Goal: Download file/media

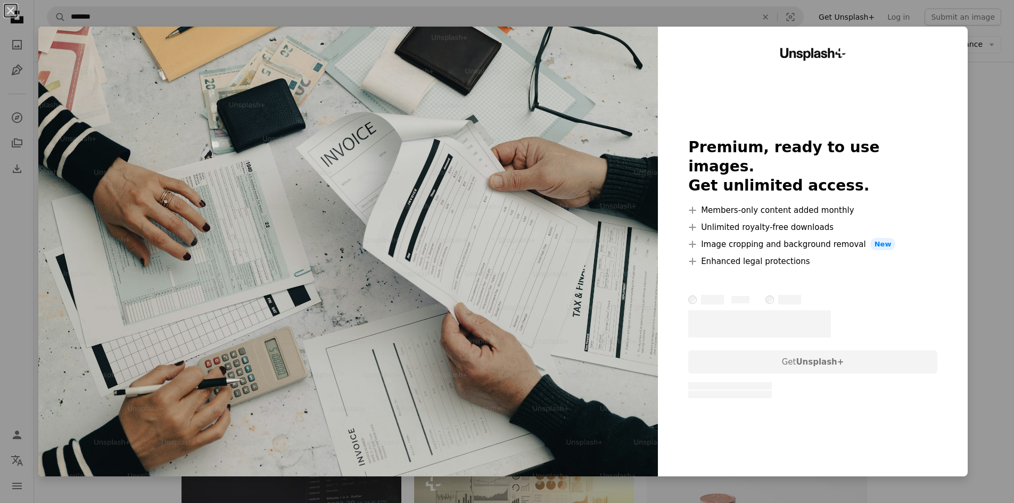
scroll to position [90, 0]
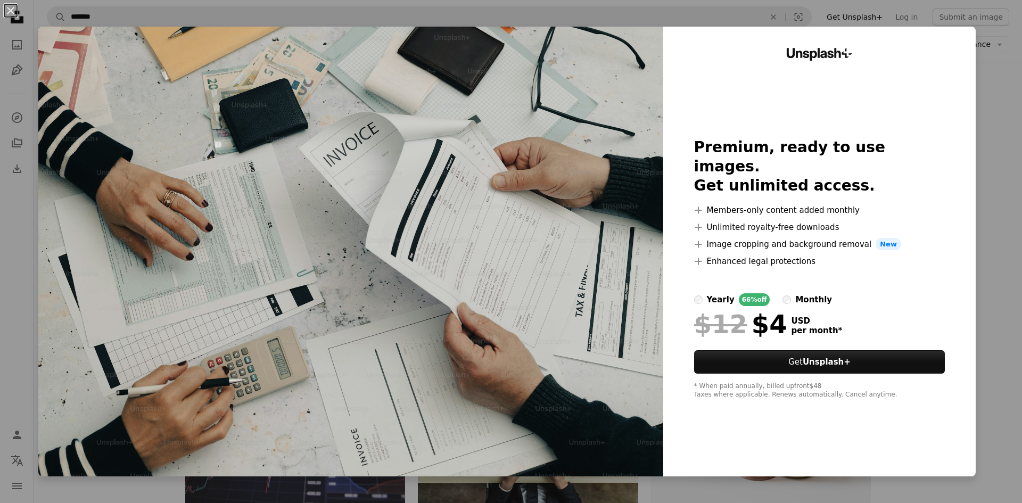
click at [997, 249] on div "An X shape Unsplash+ Premium, ready to use images. Get unlimited access. A plus…" at bounding box center [511, 251] width 1022 height 503
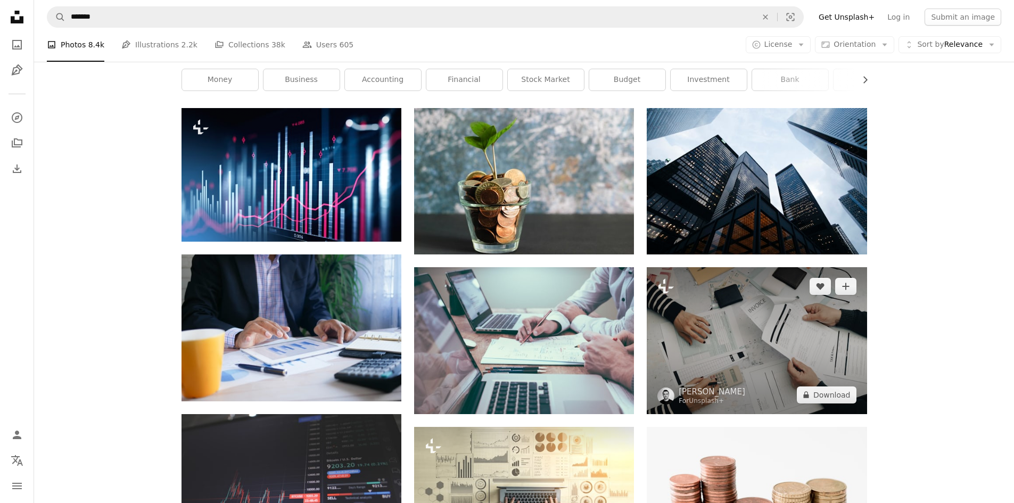
scroll to position [38, 0]
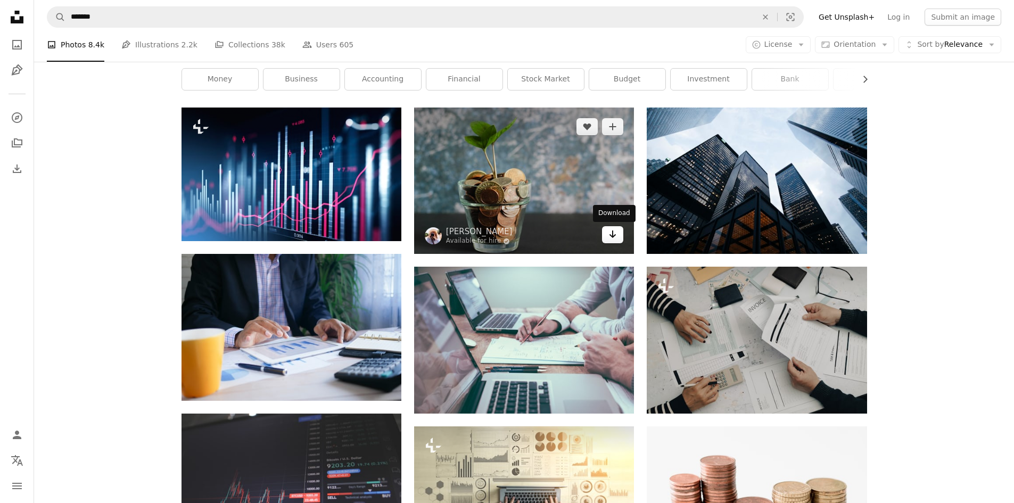
click at [614, 231] on icon "Arrow pointing down" at bounding box center [612, 234] width 9 height 13
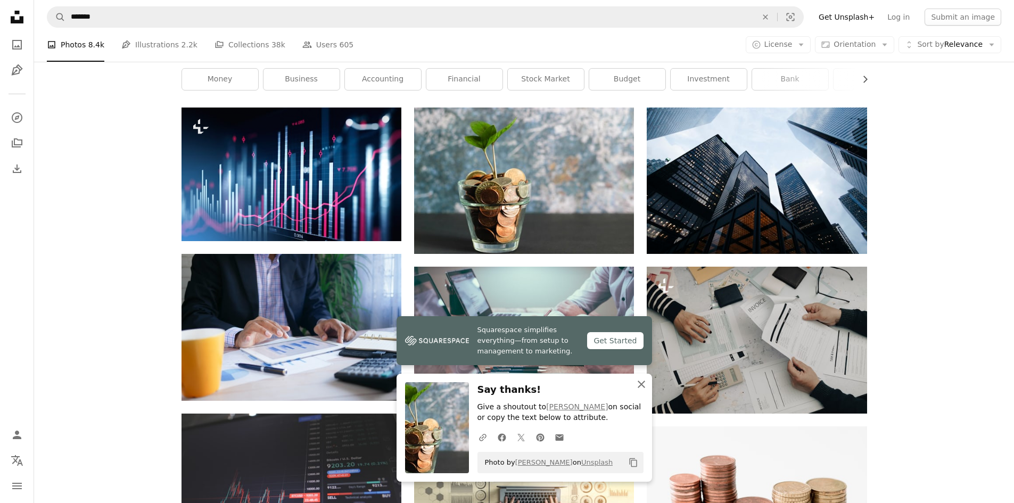
click at [637, 390] on icon "An X shape" at bounding box center [641, 384] width 13 height 13
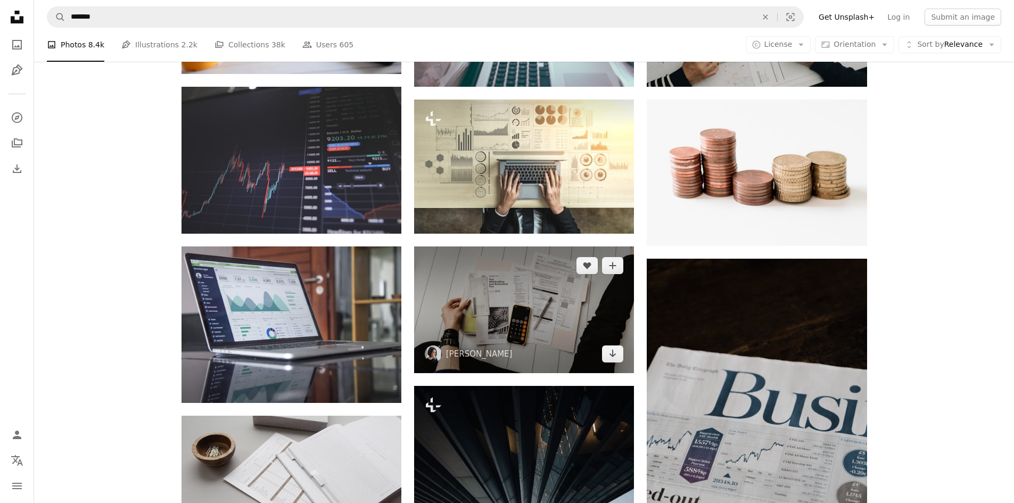
scroll to position [403, 0]
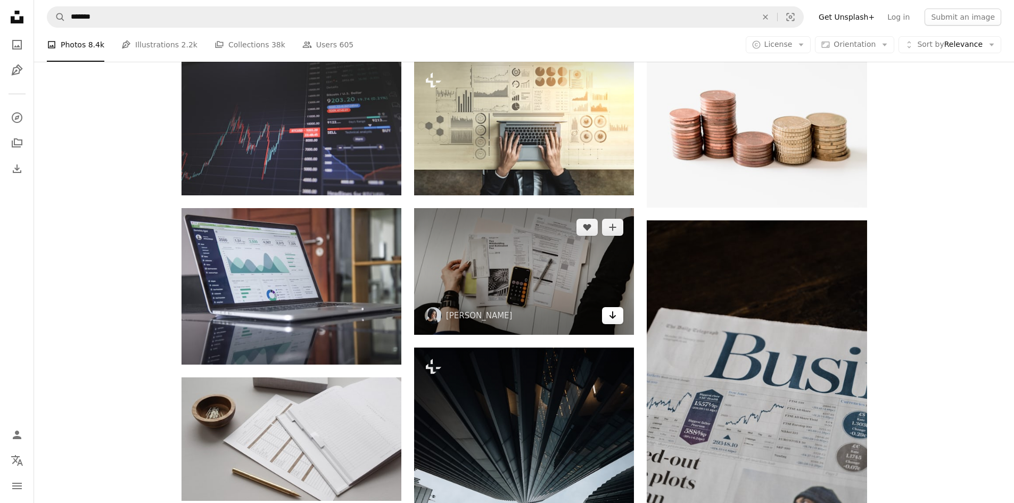
click at [610, 317] on icon "Arrow pointing down" at bounding box center [612, 315] width 9 height 13
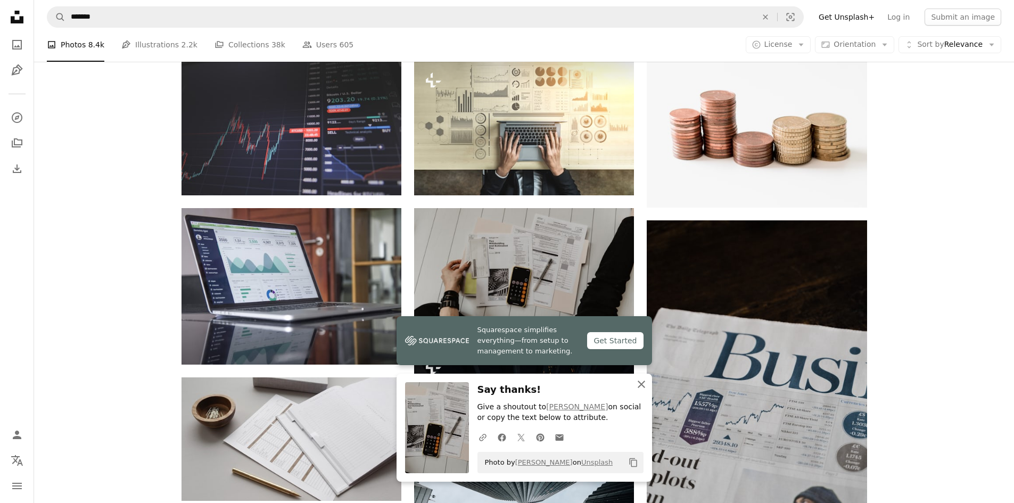
click at [637, 385] on icon "An X shape" at bounding box center [641, 384] width 13 height 13
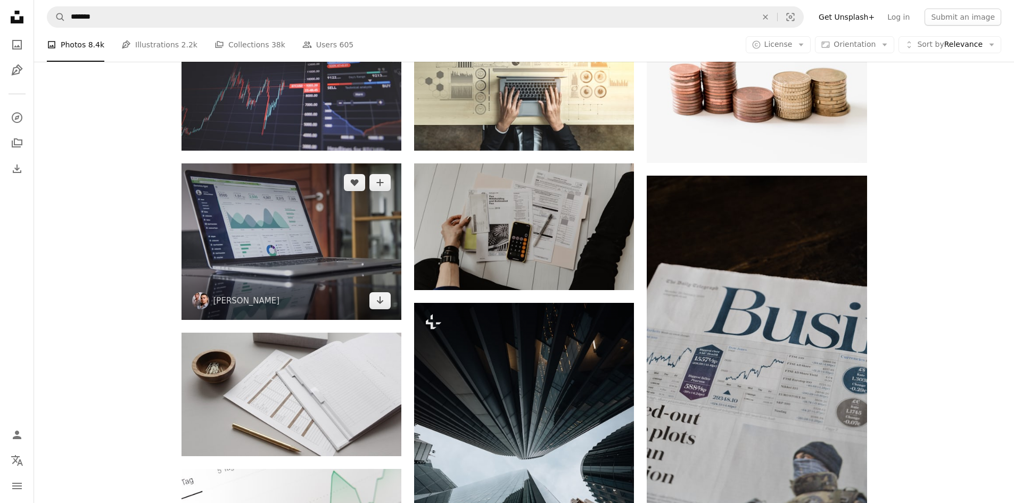
scroll to position [449, 0]
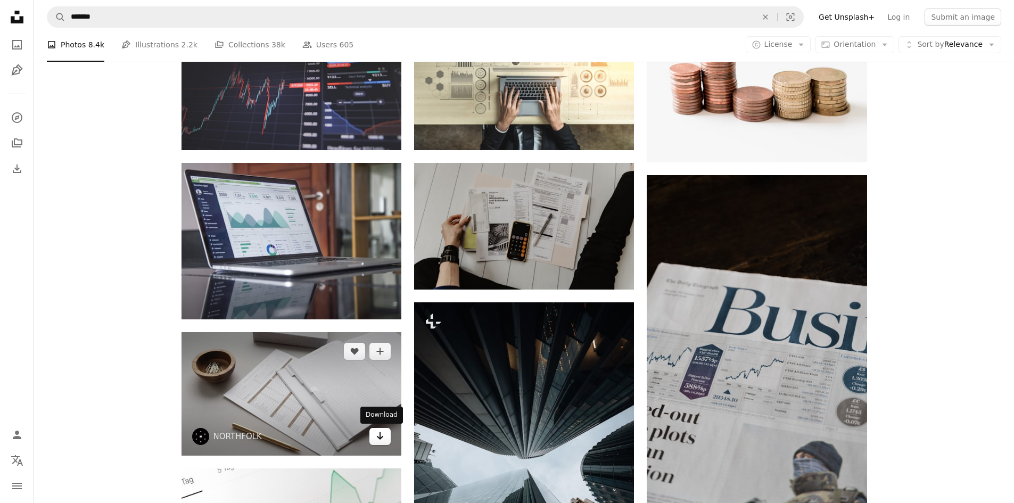
click at [379, 430] on icon "Arrow pointing down" at bounding box center [380, 435] width 9 height 13
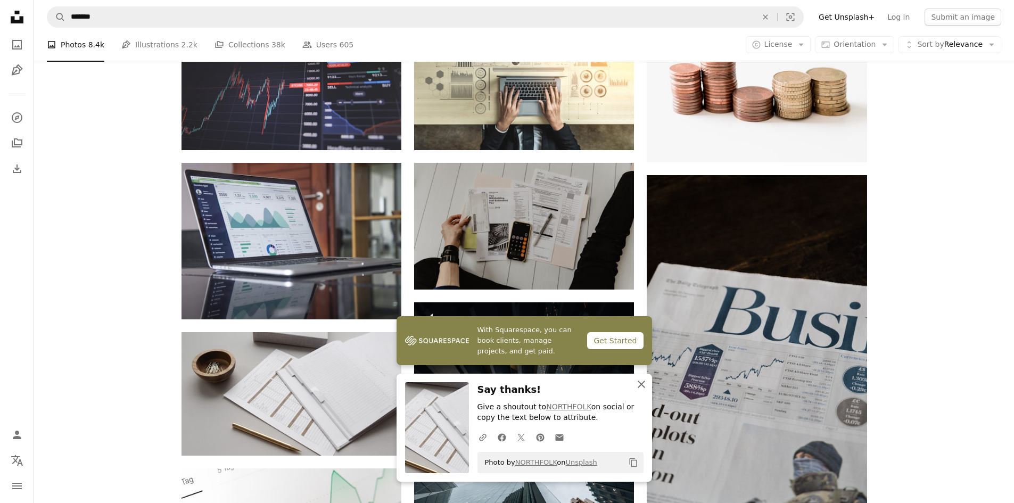
click at [640, 386] on icon "button" at bounding box center [640, 383] width 7 height 7
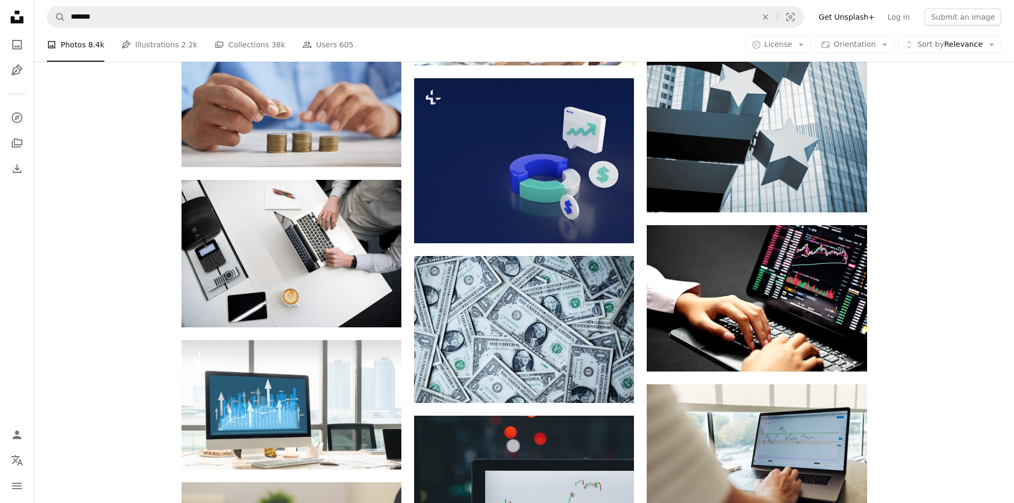
scroll to position [1835, 0]
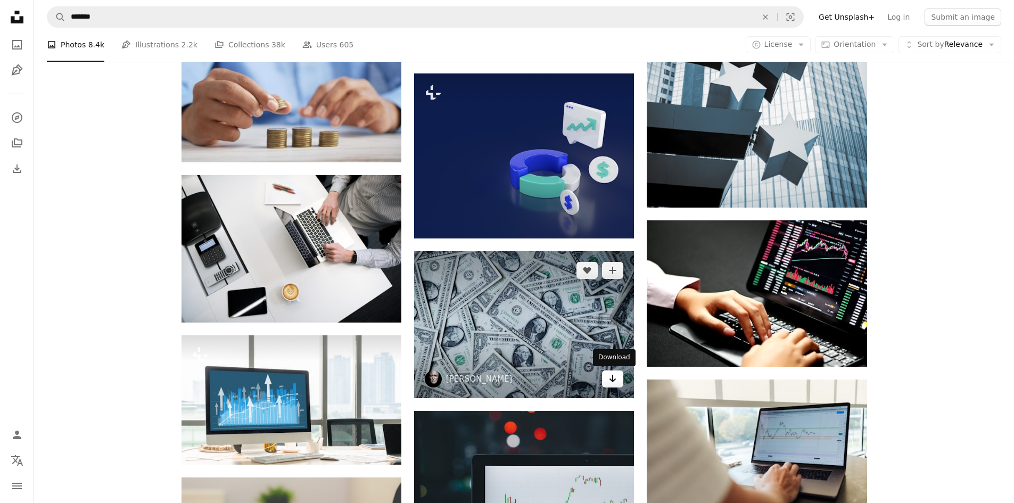
click at [616, 378] on icon "Arrow pointing down" at bounding box center [612, 378] width 9 height 13
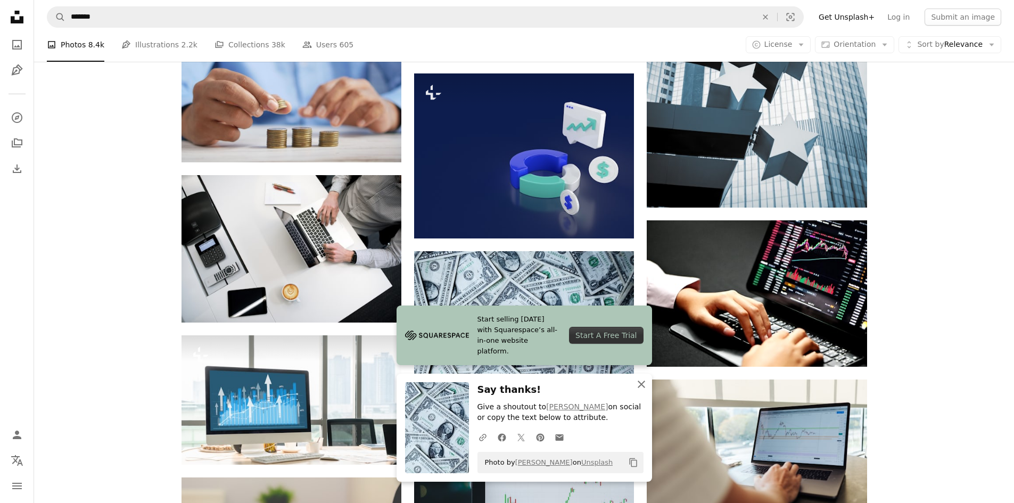
click at [642, 383] on icon "button" at bounding box center [640, 383] width 7 height 7
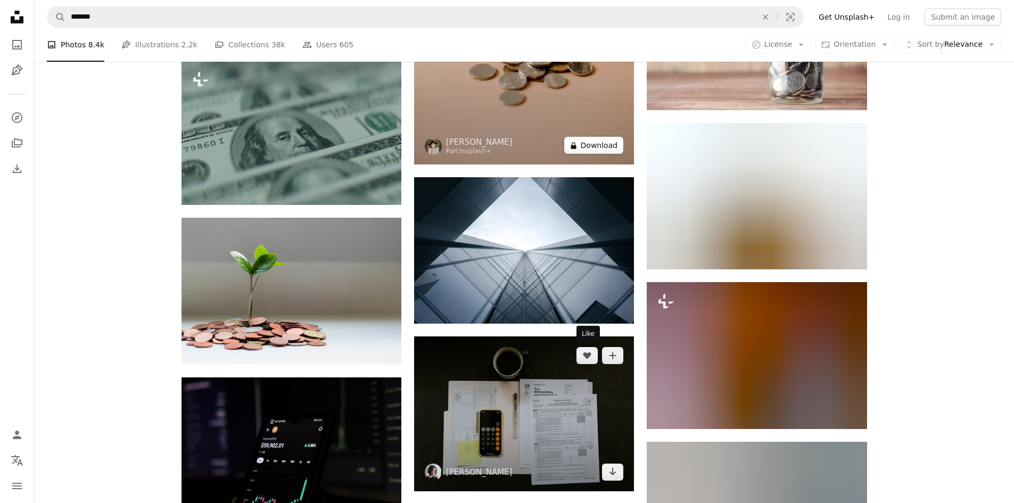
scroll to position [2571, 0]
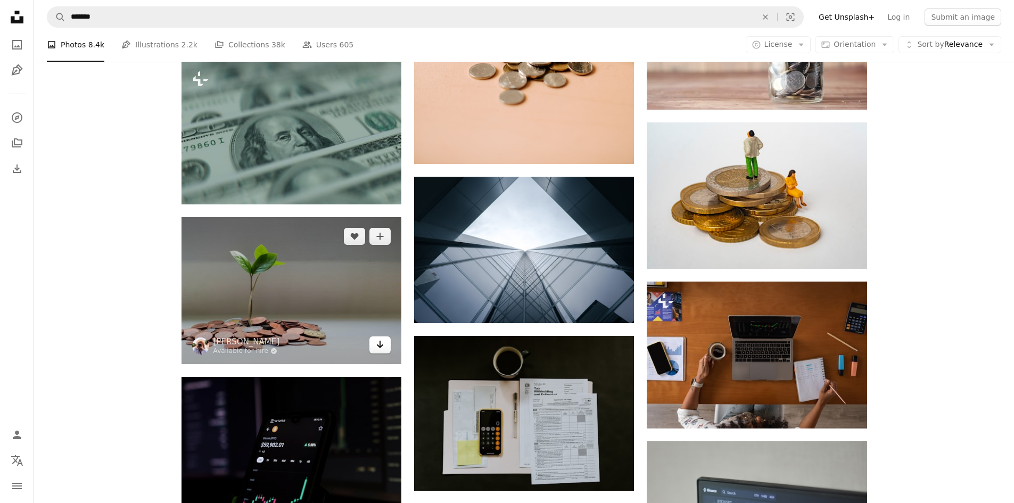
click at [376, 345] on icon "Arrow pointing down" at bounding box center [380, 344] width 9 height 13
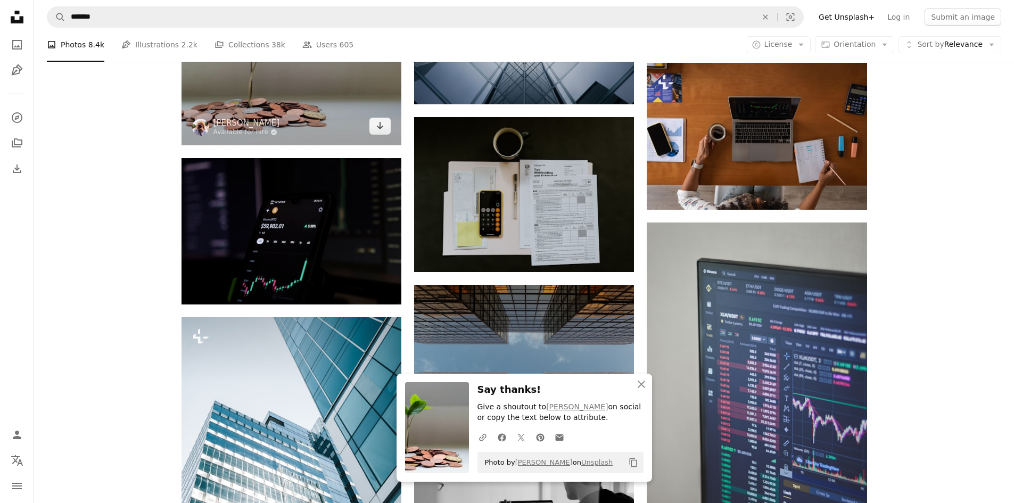
scroll to position [2806, 0]
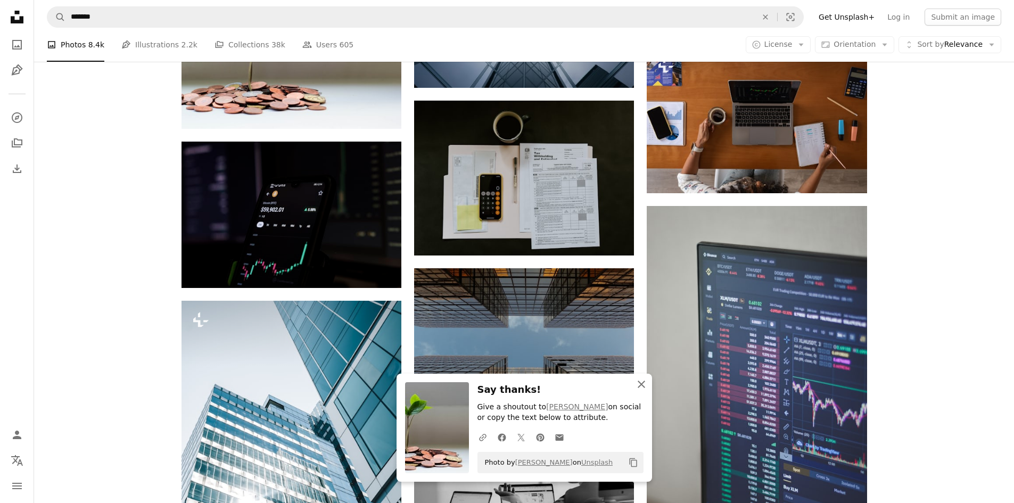
click at [643, 382] on icon "button" at bounding box center [640, 383] width 7 height 7
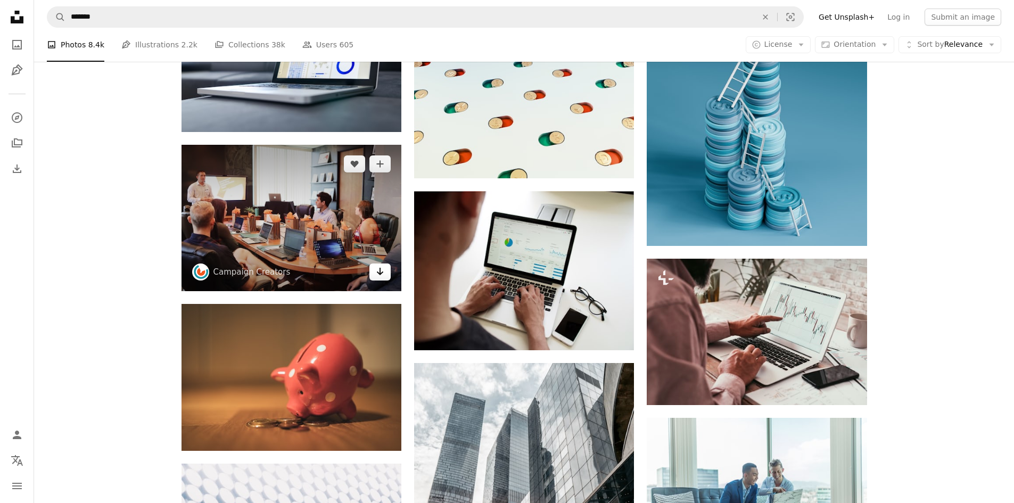
scroll to position [5180, 0]
click at [379, 270] on icon "Arrow pointing down" at bounding box center [380, 270] width 9 height 13
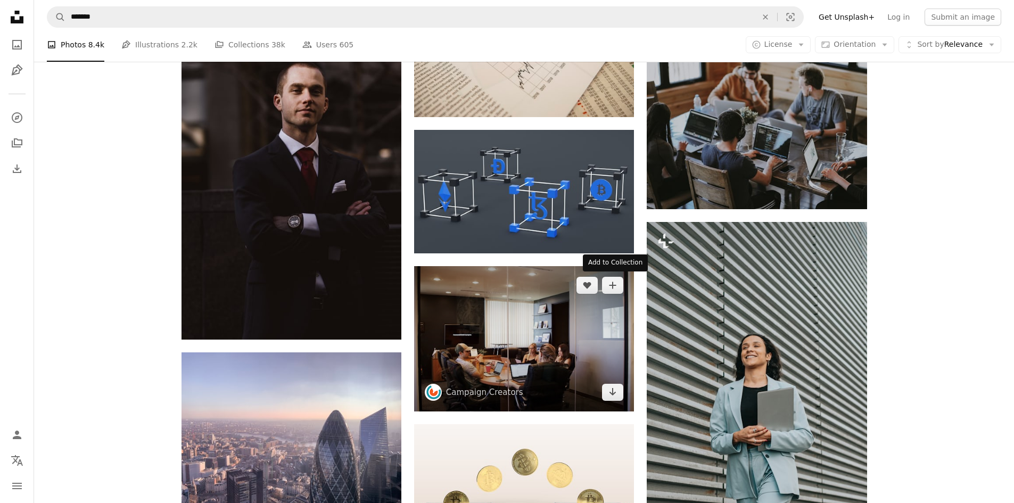
scroll to position [7558, 0]
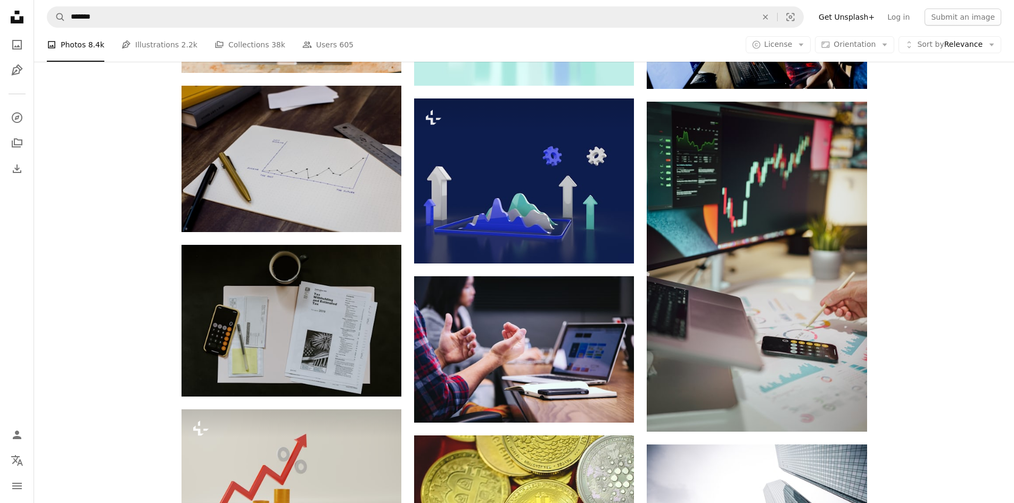
scroll to position [8484, 0]
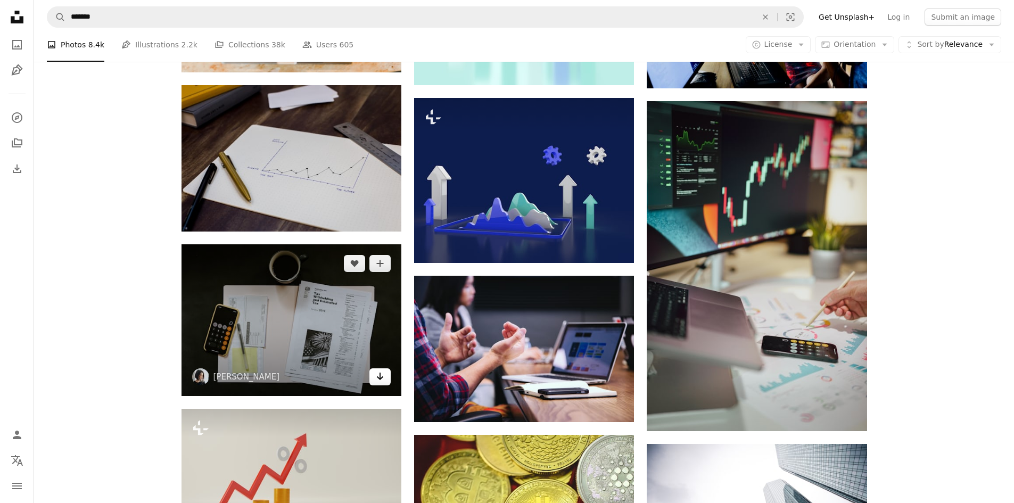
click at [381, 377] on icon "Download" at bounding box center [380, 375] width 7 height 7
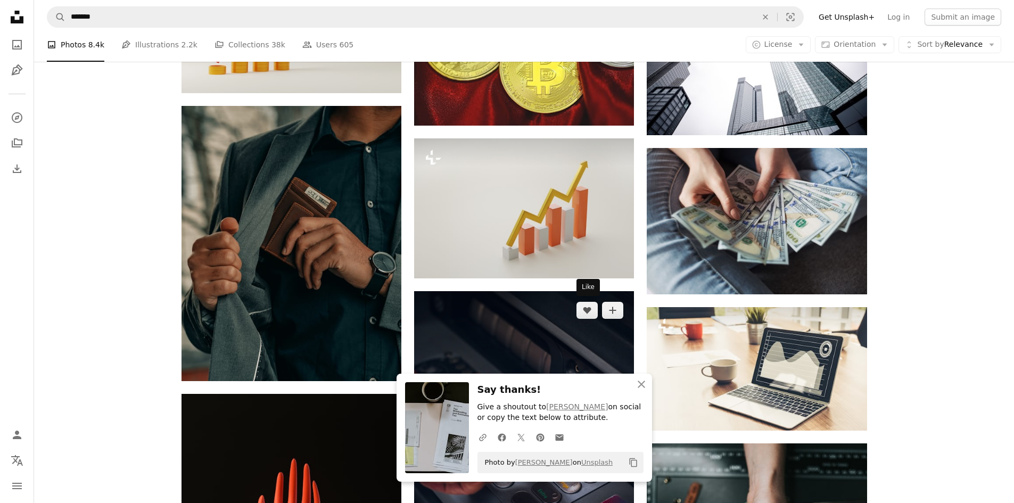
scroll to position [8939, 0]
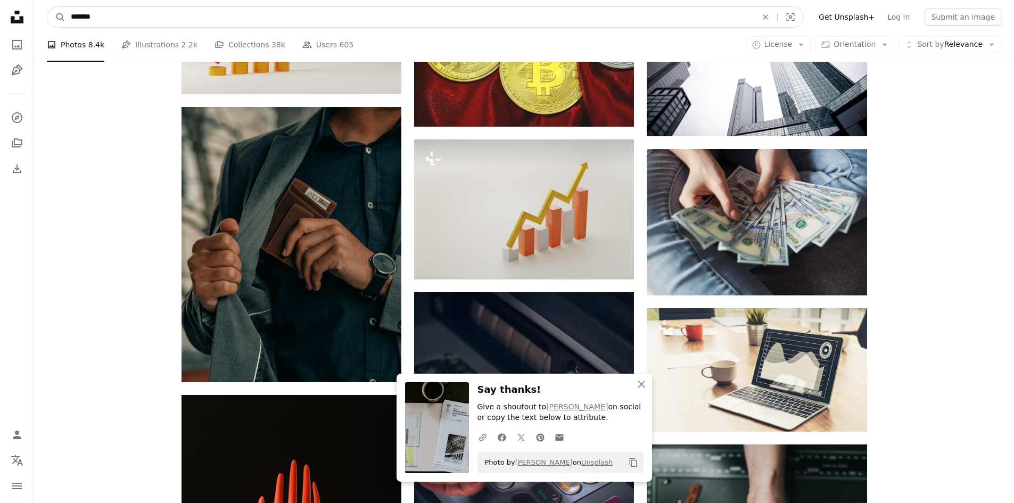
click at [177, 22] on input "*******" at bounding box center [409, 17] width 688 height 20
type input "****"
click at [47, 7] on button "A magnifying glass" at bounding box center [56, 17] width 18 height 20
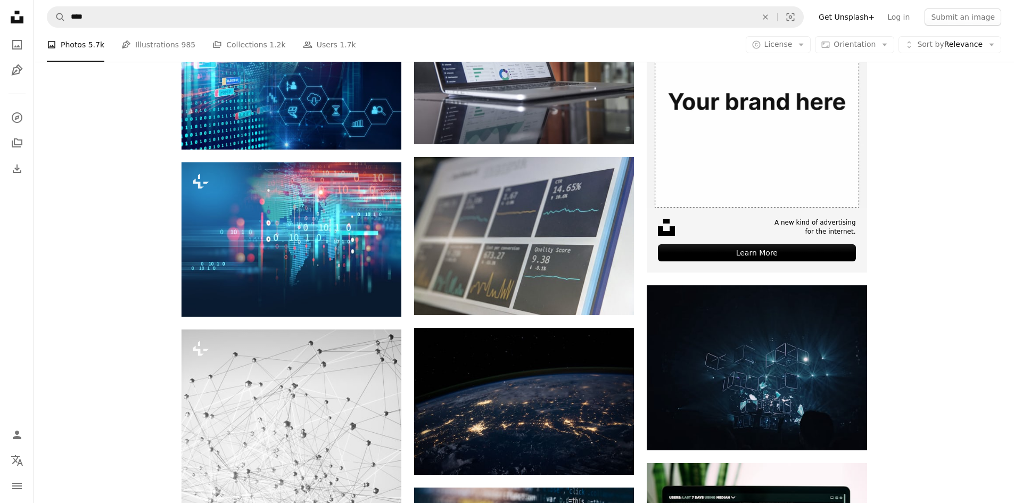
scroll to position [295, 0]
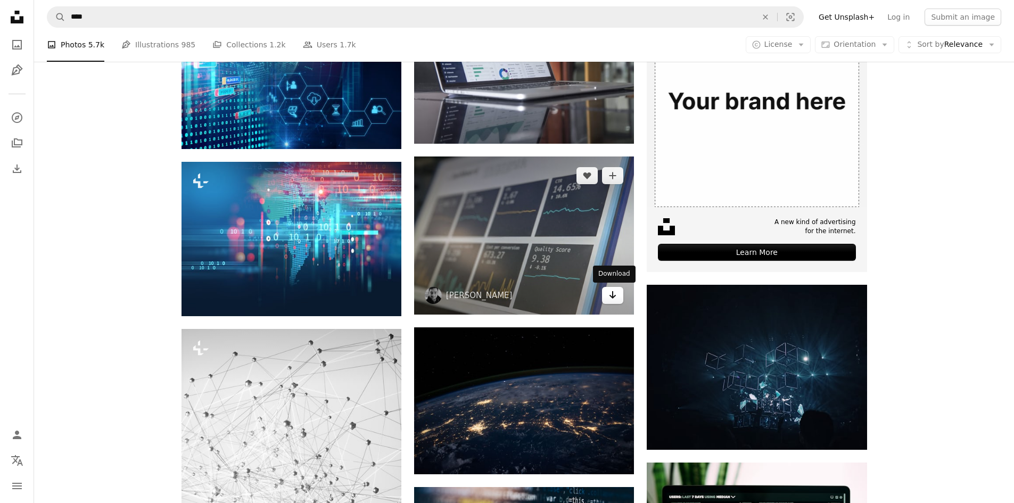
click at [607, 294] on link "Arrow pointing down" at bounding box center [612, 295] width 21 height 17
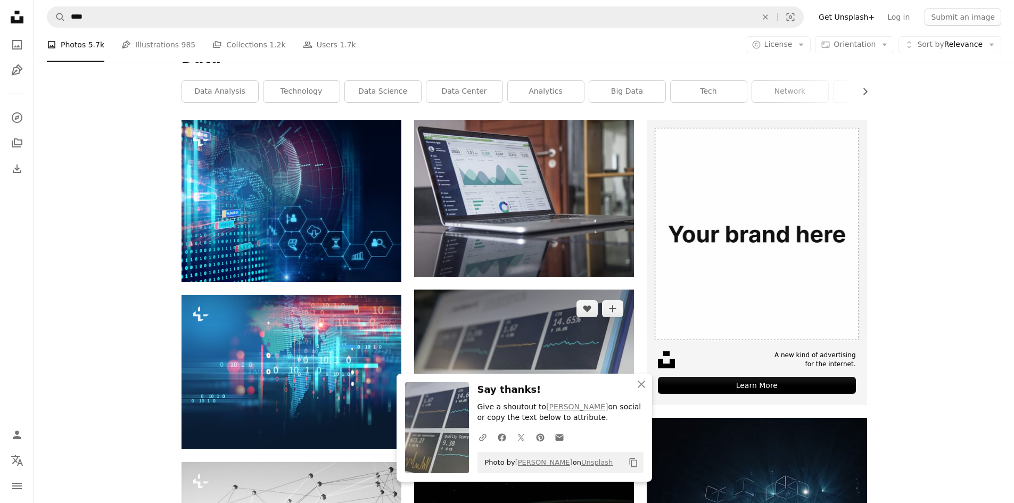
scroll to position [163, 0]
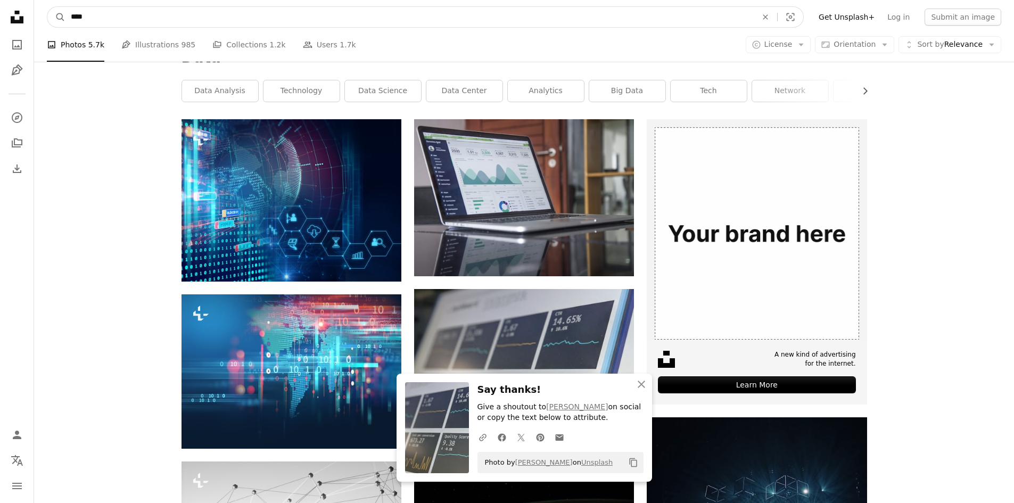
click at [138, 24] on input "****" at bounding box center [409, 17] width 688 height 20
type input "**********"
click button "A magnifying glass" at bounding box center [56, 17] width 18 height 20
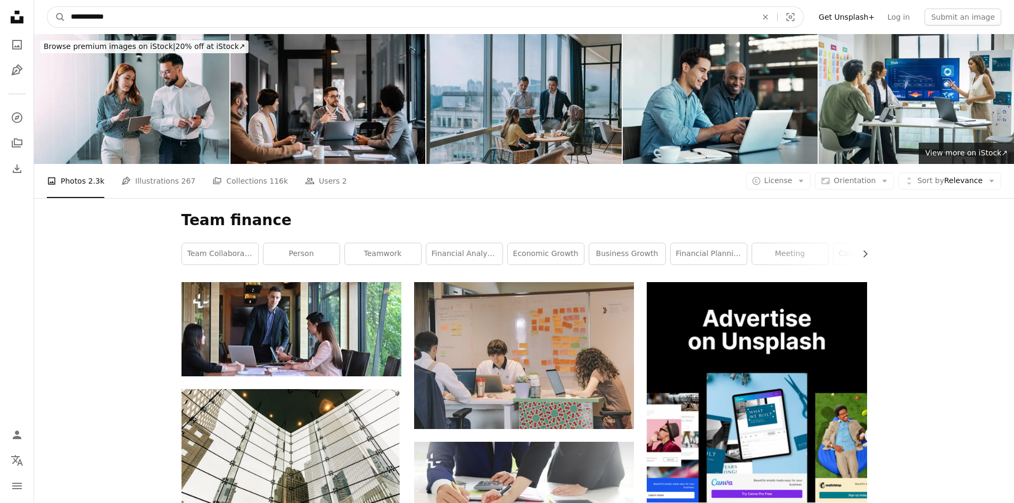
click at [202, 16] on input "**********" at bounding box center [409, 17] width 688 height 20
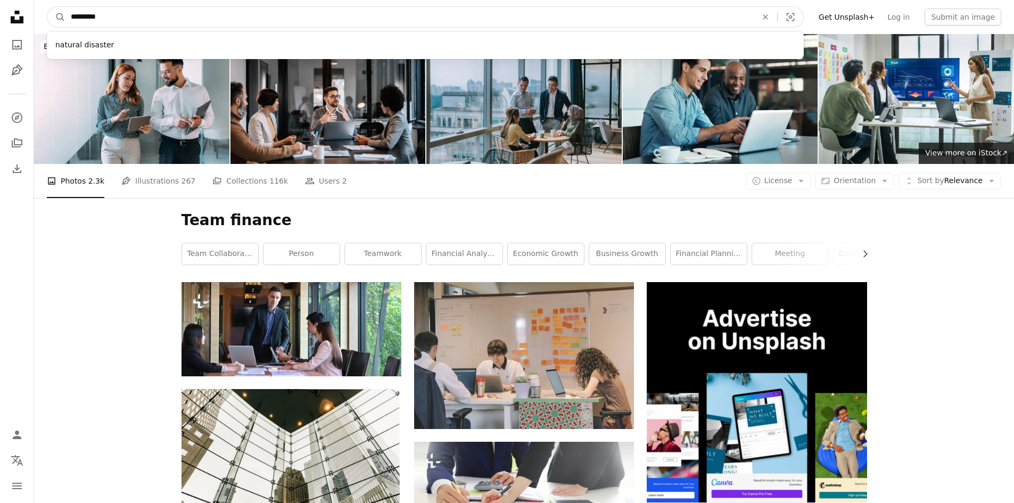
type input "**********"
click button "A magnifying glass" at bounding box center [56, 17] width 18 height 20
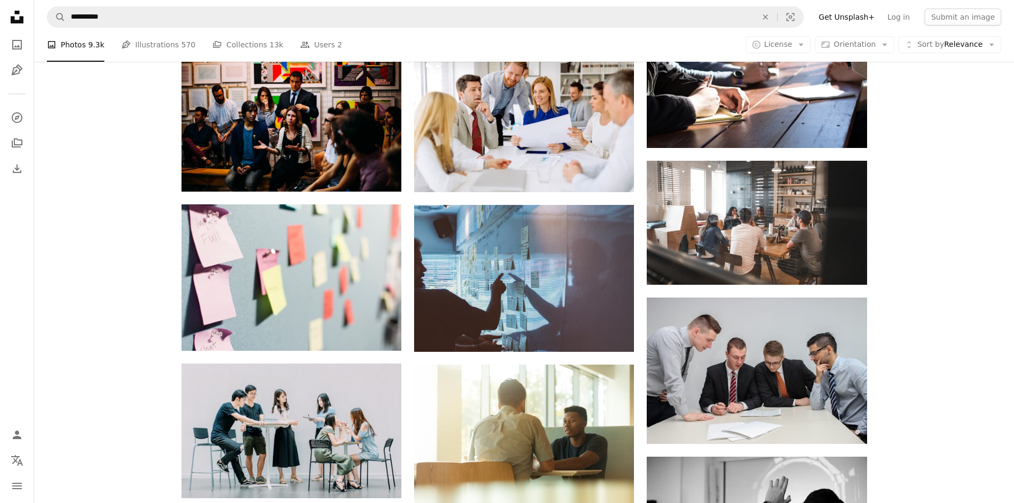
scroll to position [897, 0]
